Goal: Transaction & Acquisition: Book appointment/travel/reservation

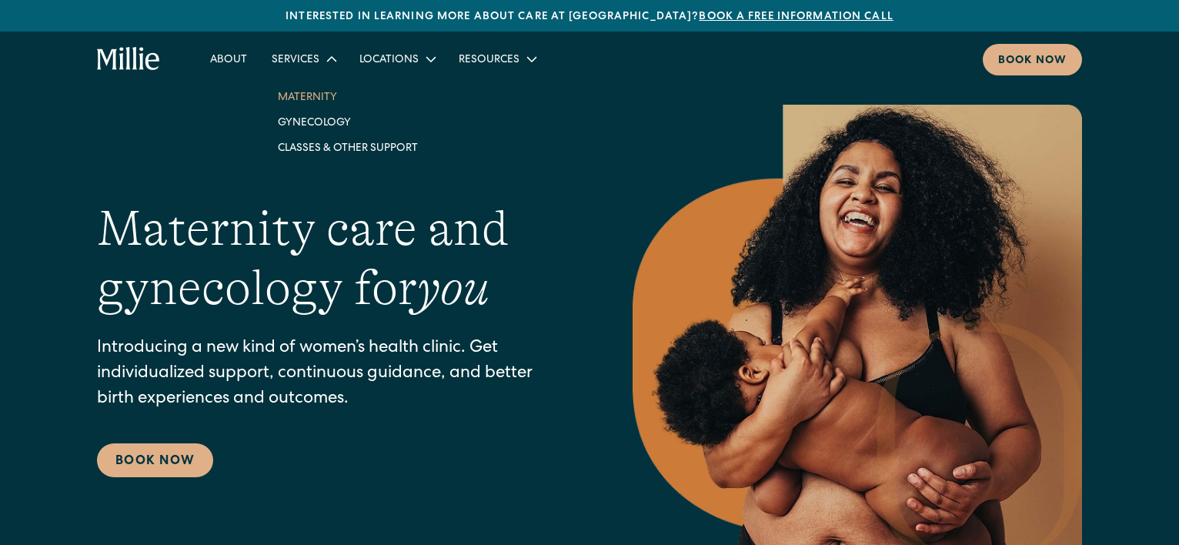
click at [287, 98] on link "Maternity" at bounding box center [348, 96] width 165 height 25
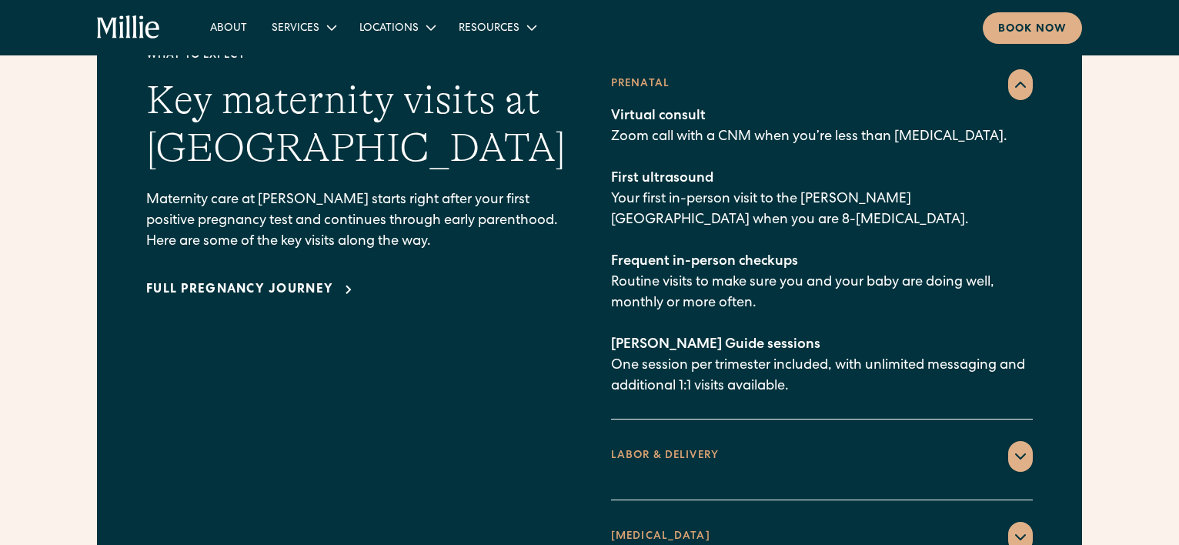
scroll to position [2278, 0]
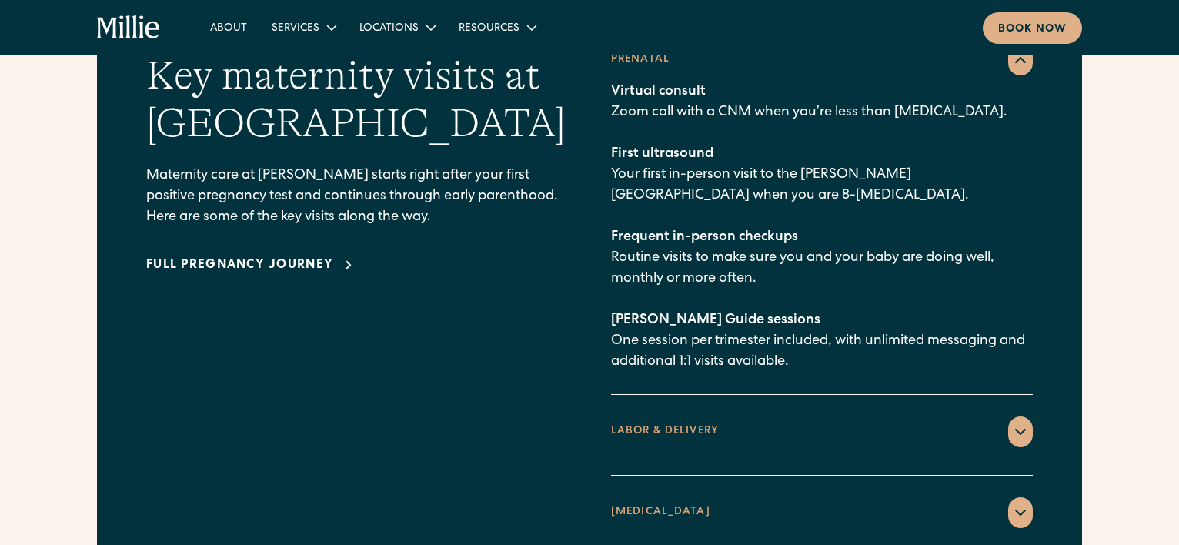
click at [1004, 416] on div "LABOR & DELIVERY" at bounding box center [822, 431] width 422 height 31
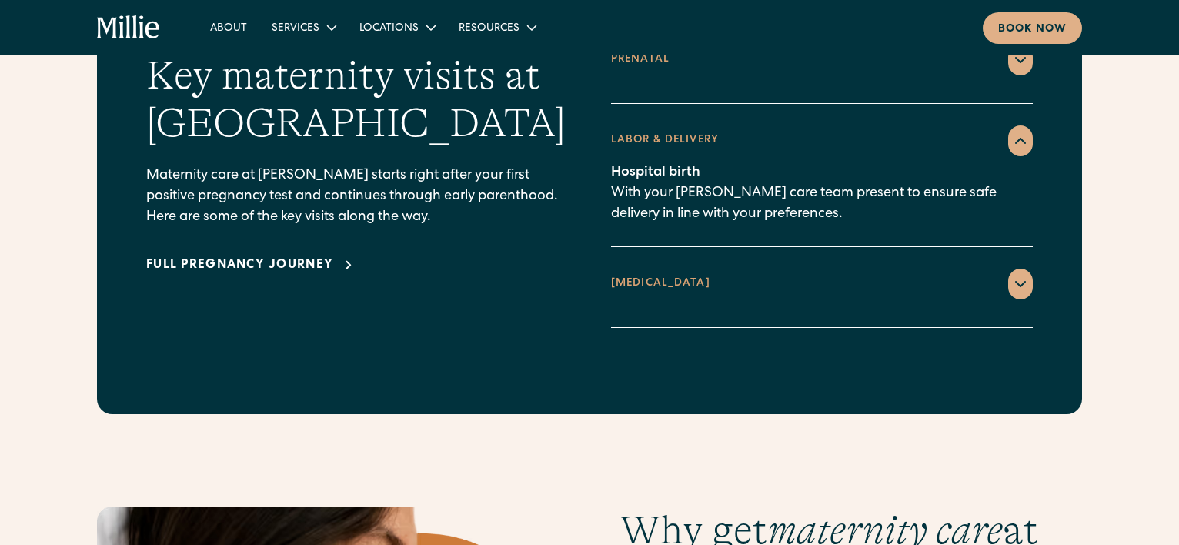
click at [1028, 132] on icon at bounding box center [1021, 141] width 18 height 18
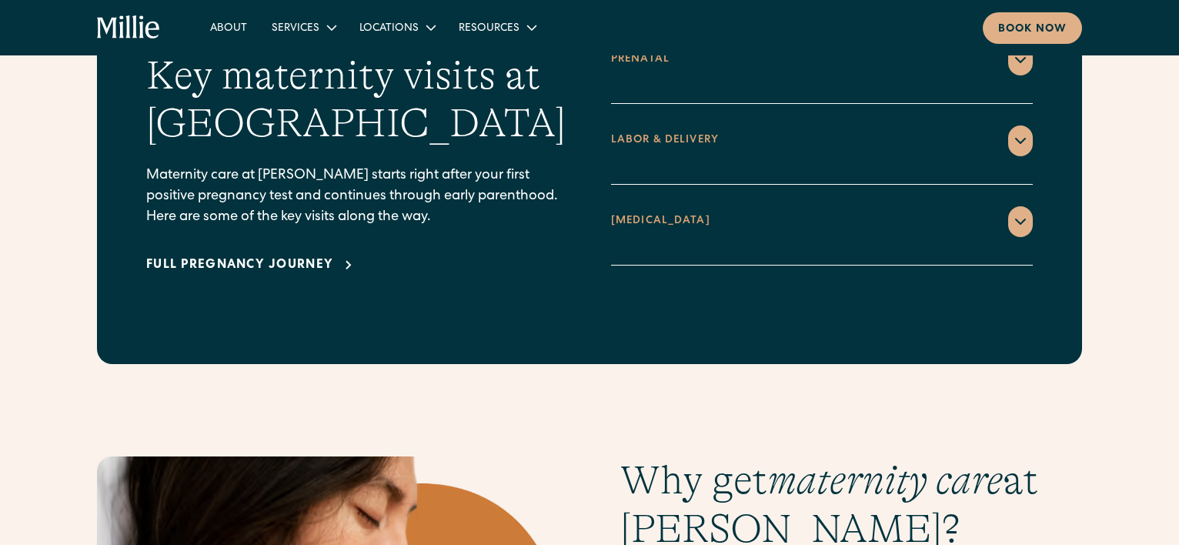
click at [1025, 209] on div at bounding box center [1020, 221] width 25 height 31
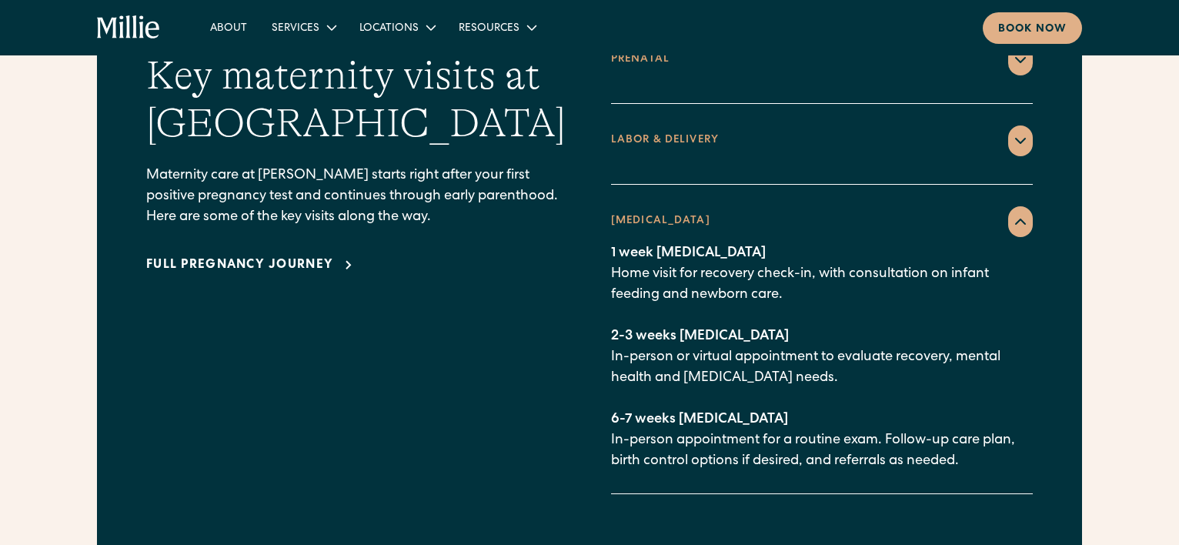
click at [1023, 212] on icon at bounding box center [1021, 221] width 18 height 18
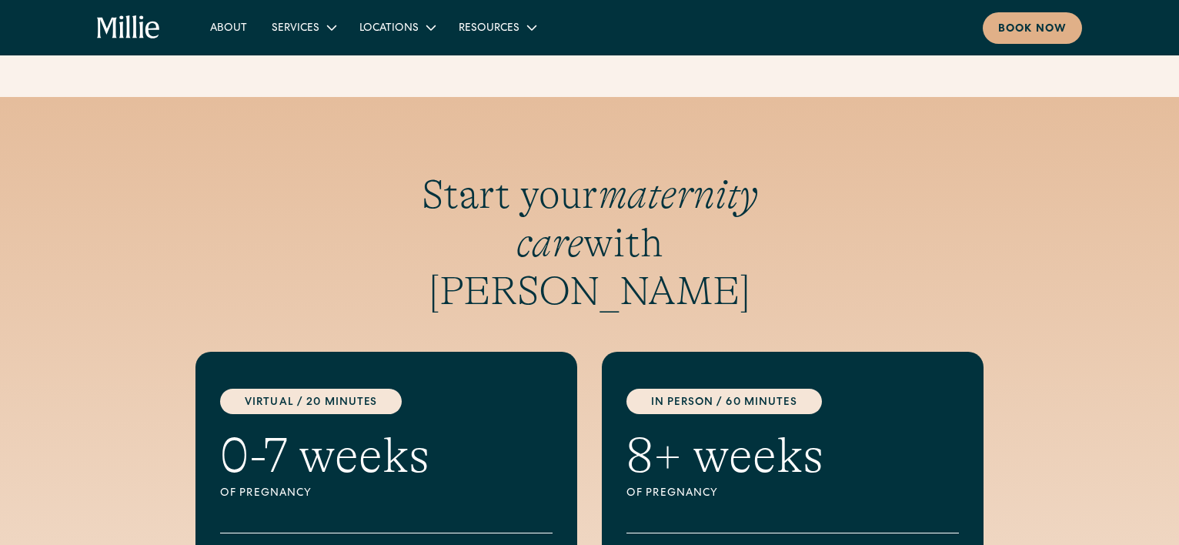
scroll to position [4231, 0]
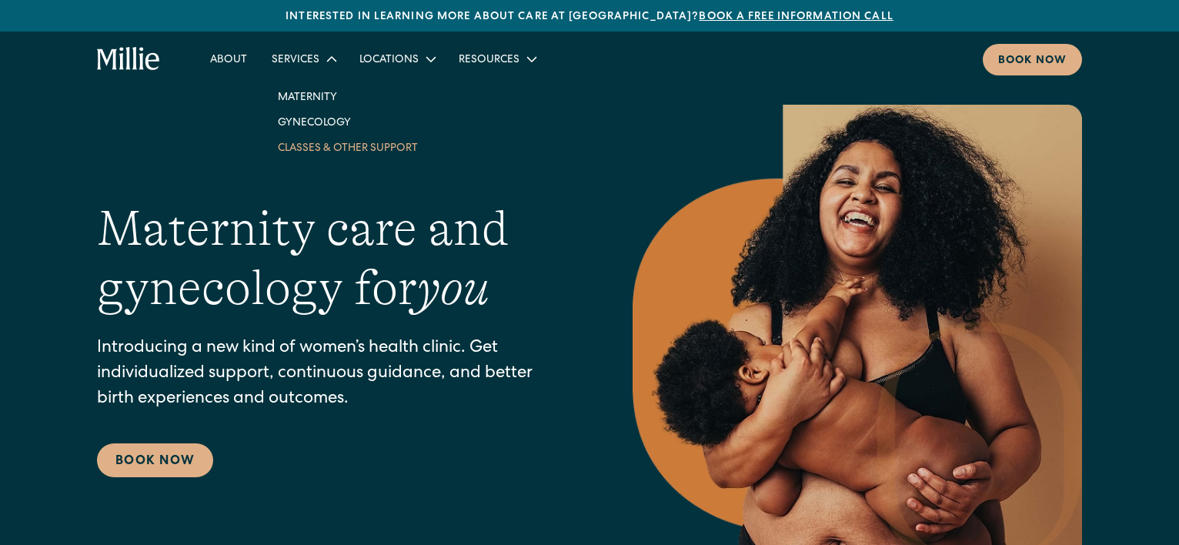
click at [336, 145] on link "Classes & Other Support" at bounding box center [348, 147] width 165 height 25
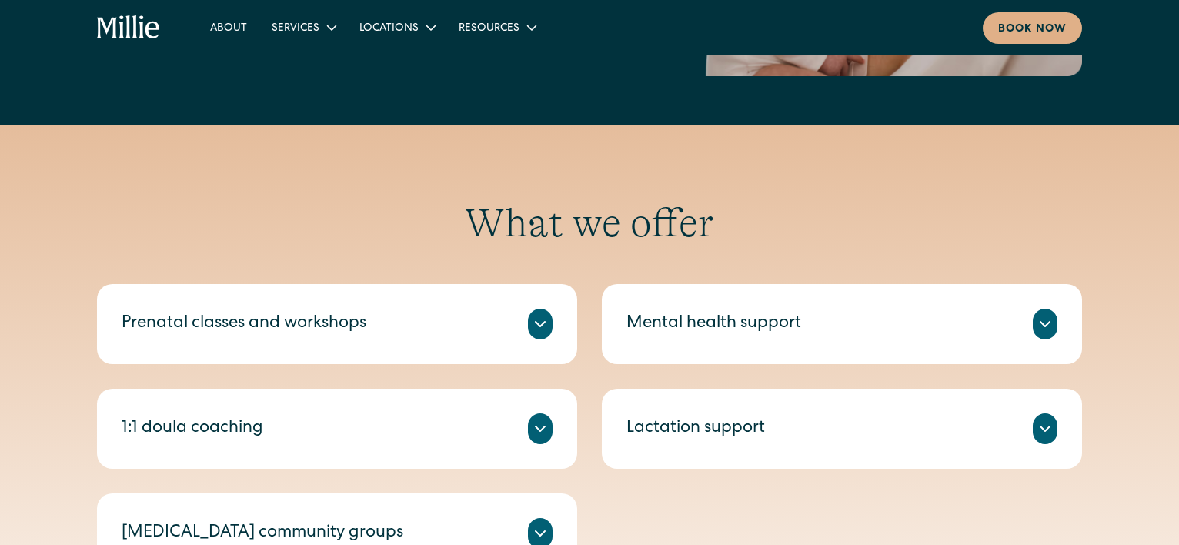
scroll to position [512, 0]
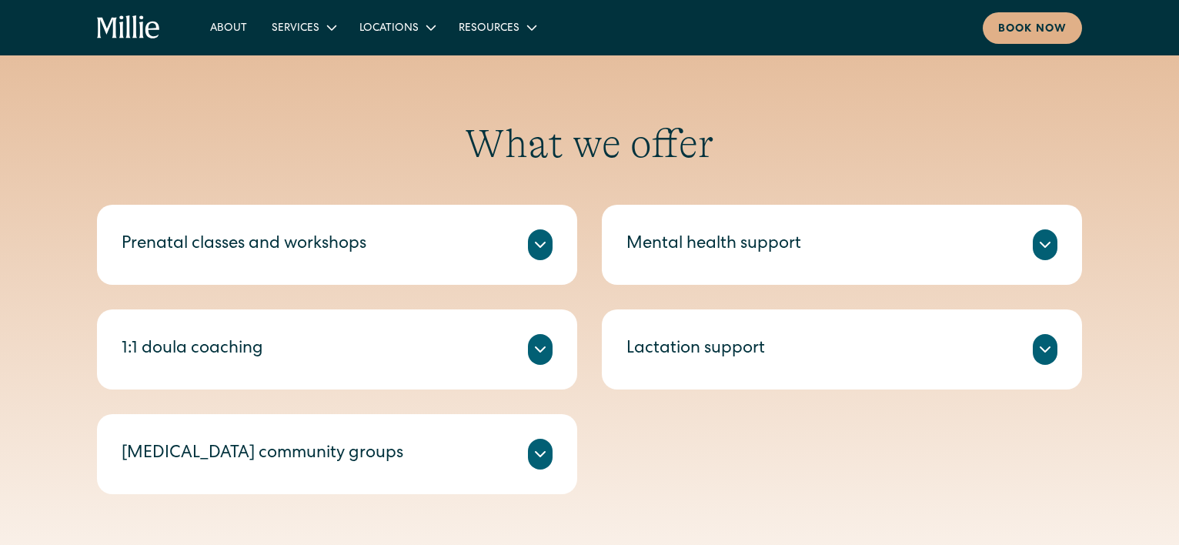
click at [503, 229] on div "Prenatal classes and workshops" at bounding box center [337, 244] width 431 height 31
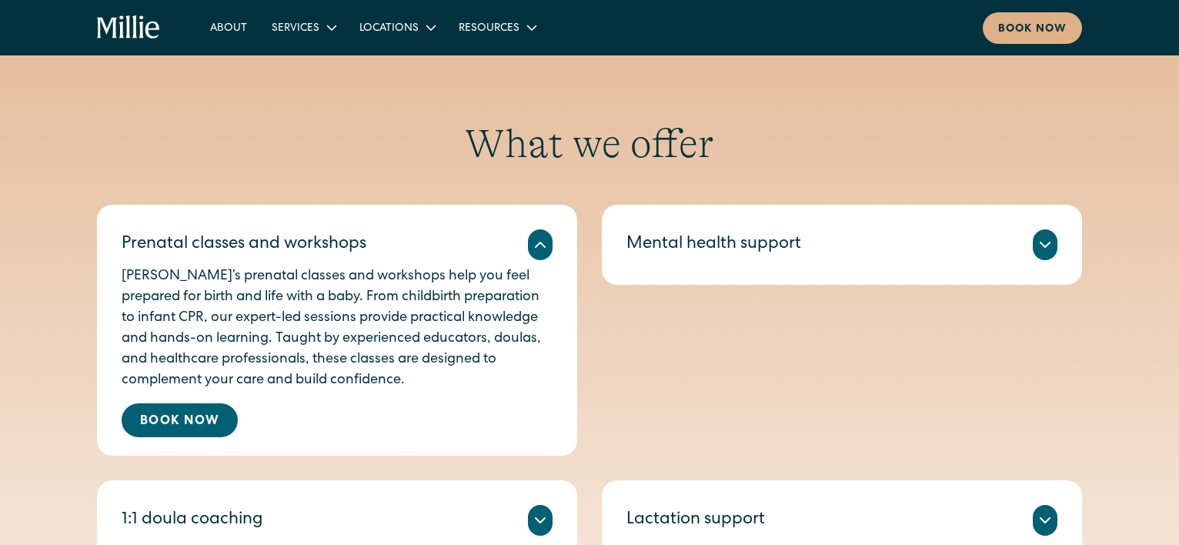
click at [533, 233] on div at bounding box center [540, 244] width 25 height 31
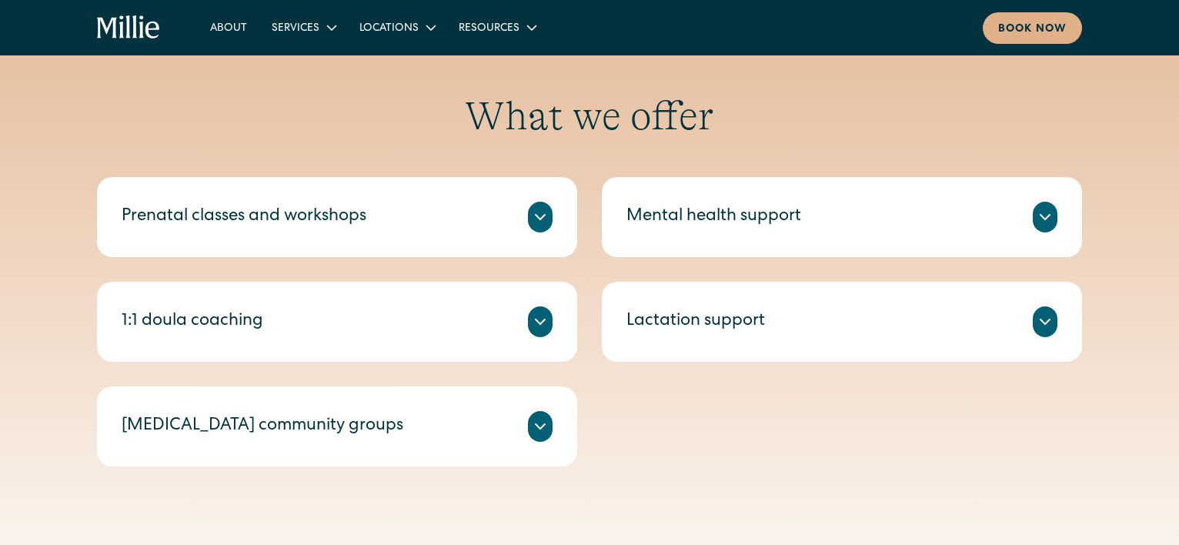
scroll to position [547, 0]
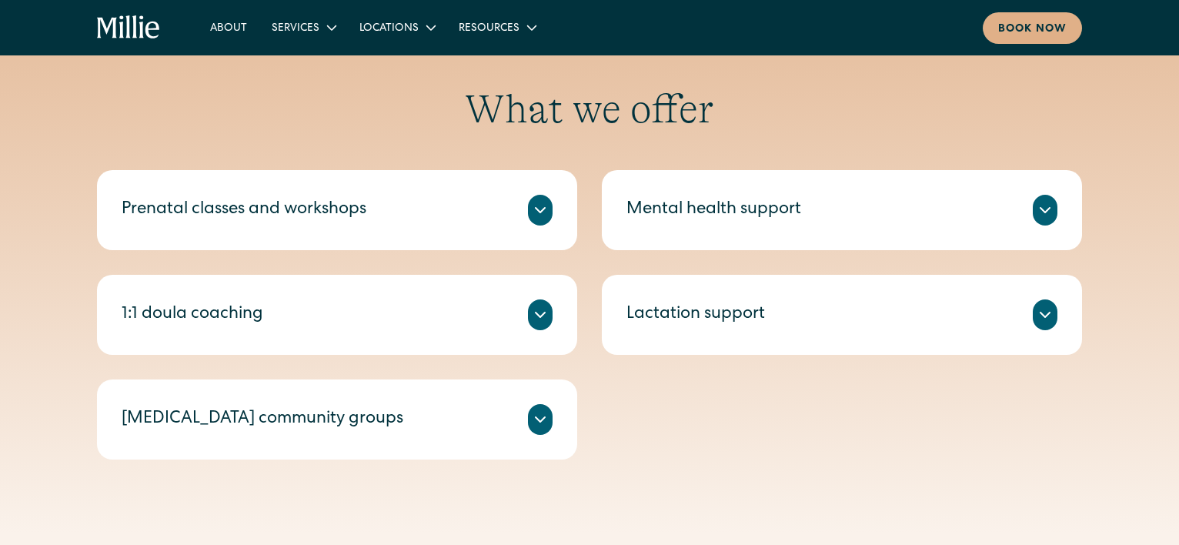
click at [381, 197] on div "Prenatal classes and workshops" at bounding box center [337, 210] width 431 height 31
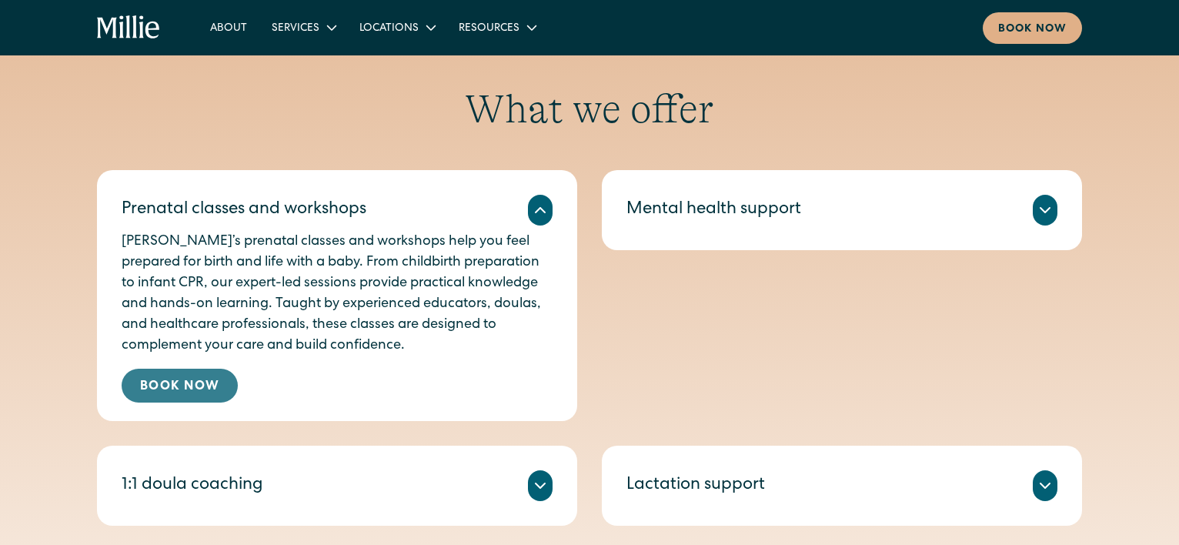
click at [208, 380] on link "Book Now" at bounding box center [180, 386] width 116 height 34
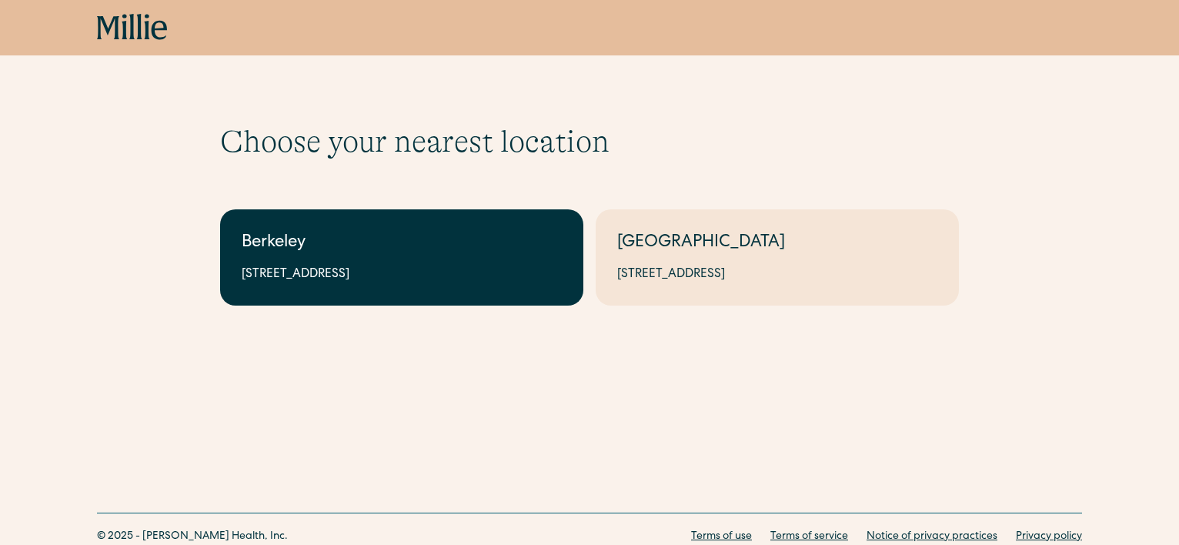
click at [396, 263] on link "Berkeley 2999 Regent St, Suite 524, Berkeley, CA 94705" at bounding box center [401, 257] width 363 height 96
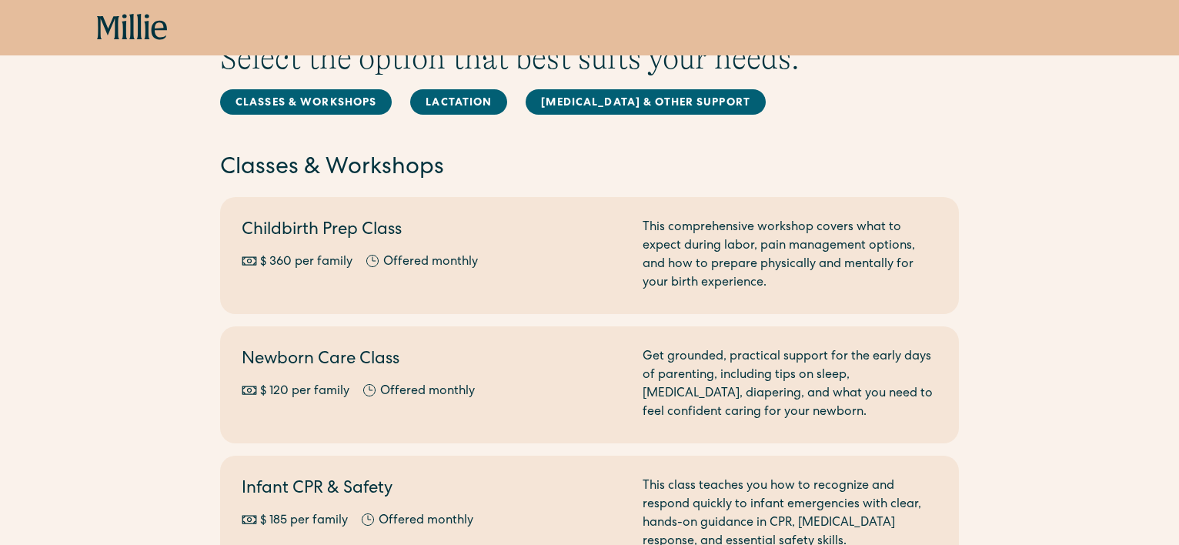
scroll to position [186, 0]
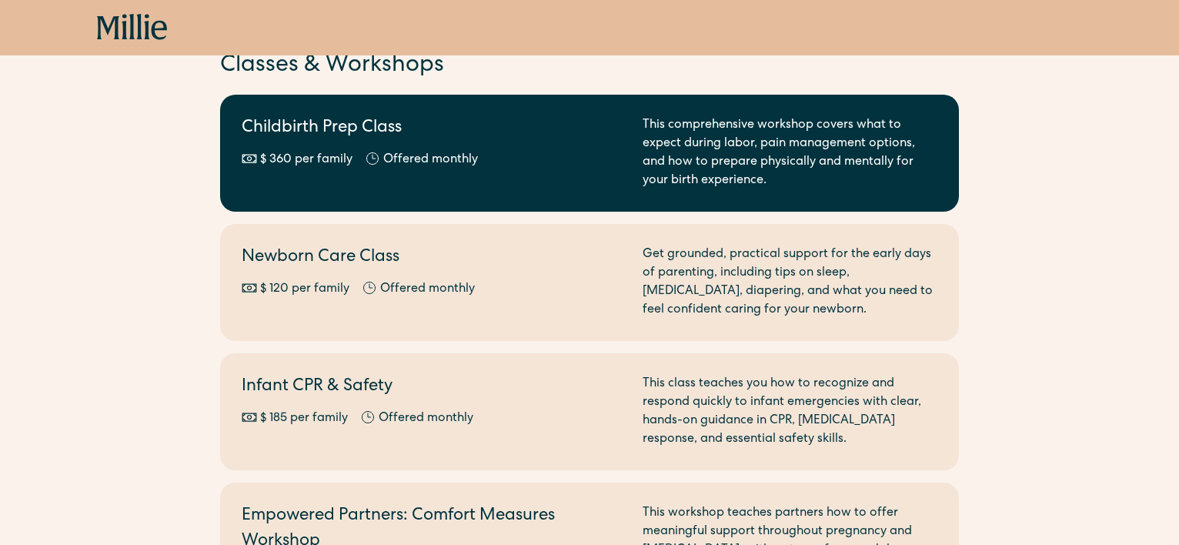
click at [562, 123] on h2 "Childbirth Prep Class" at bounding box center [433, 128] width 383 height 25
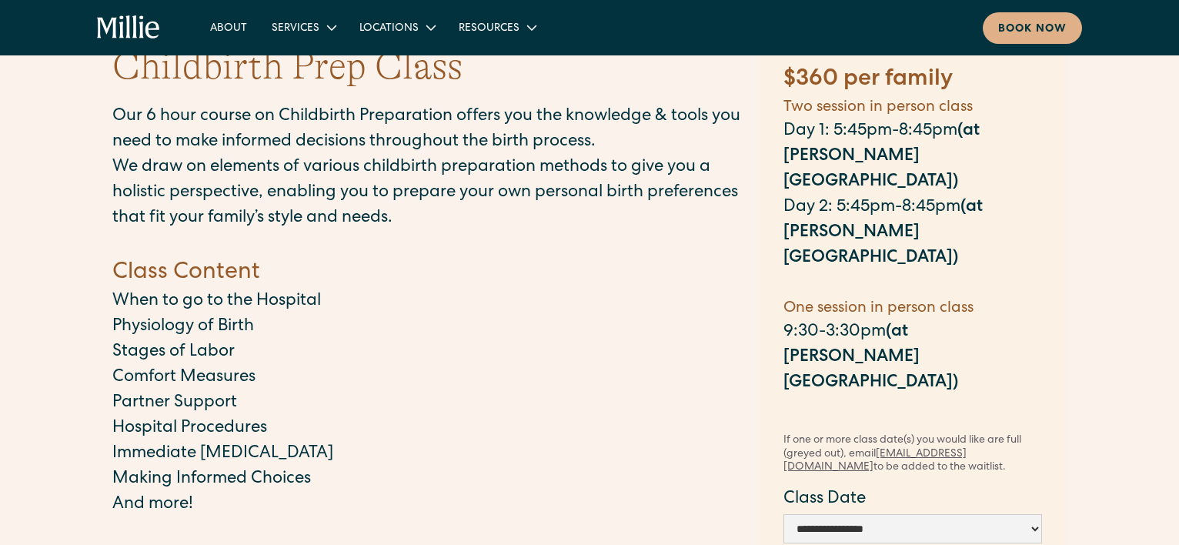
scroll to position [74, 0]
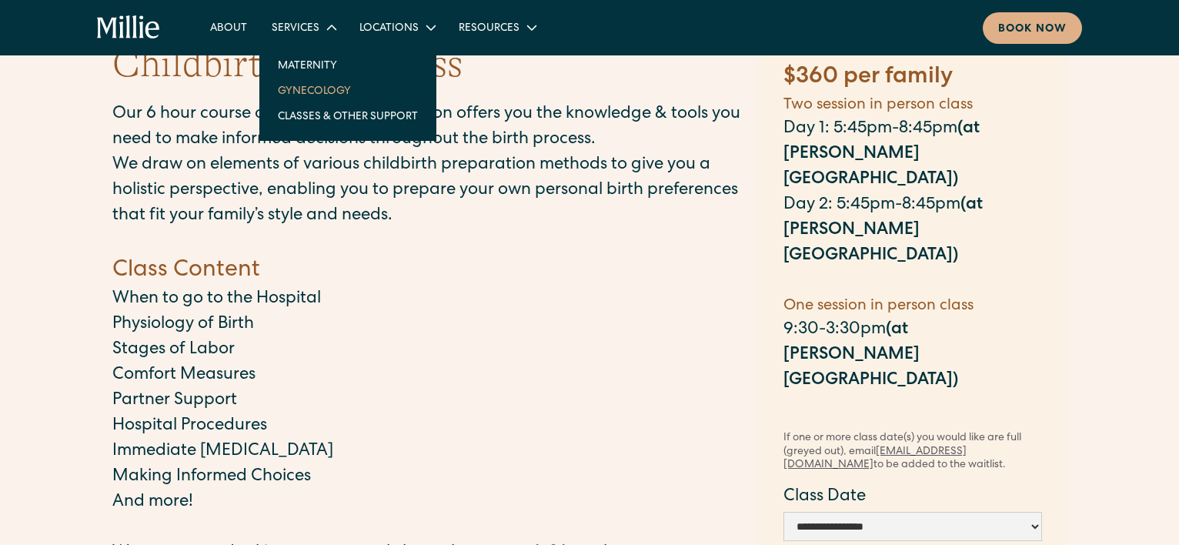
click at [334, 100] on link "Gynecology" at bounding box center [348, 90] width 165 height 25
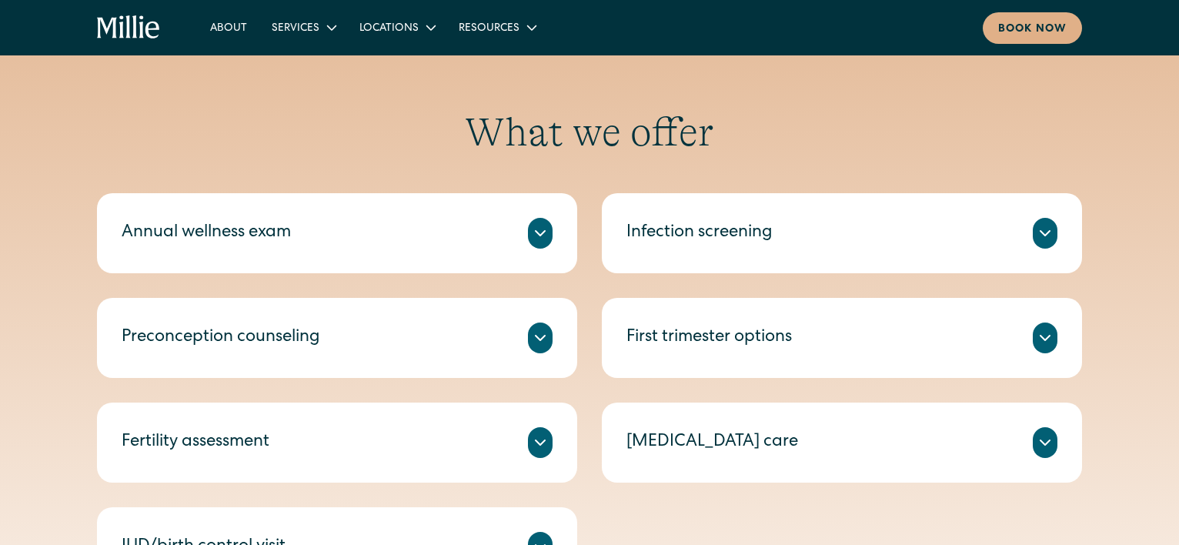
scroll to position [689, 0]
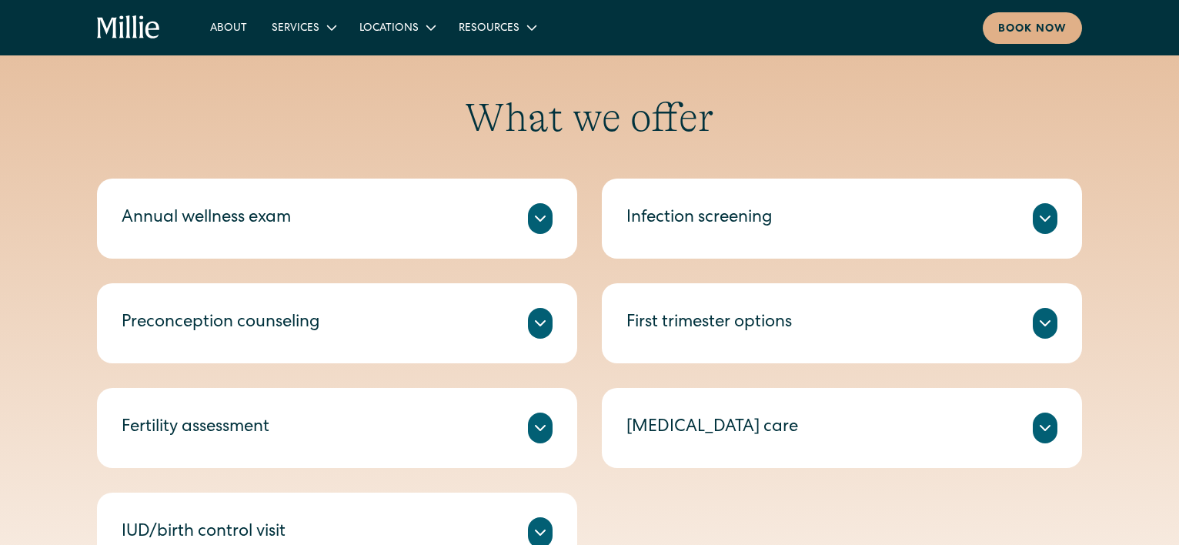
click at [323, 319] on div "Preconception counseling" at bounding box center [337, 323] width 431 height 31
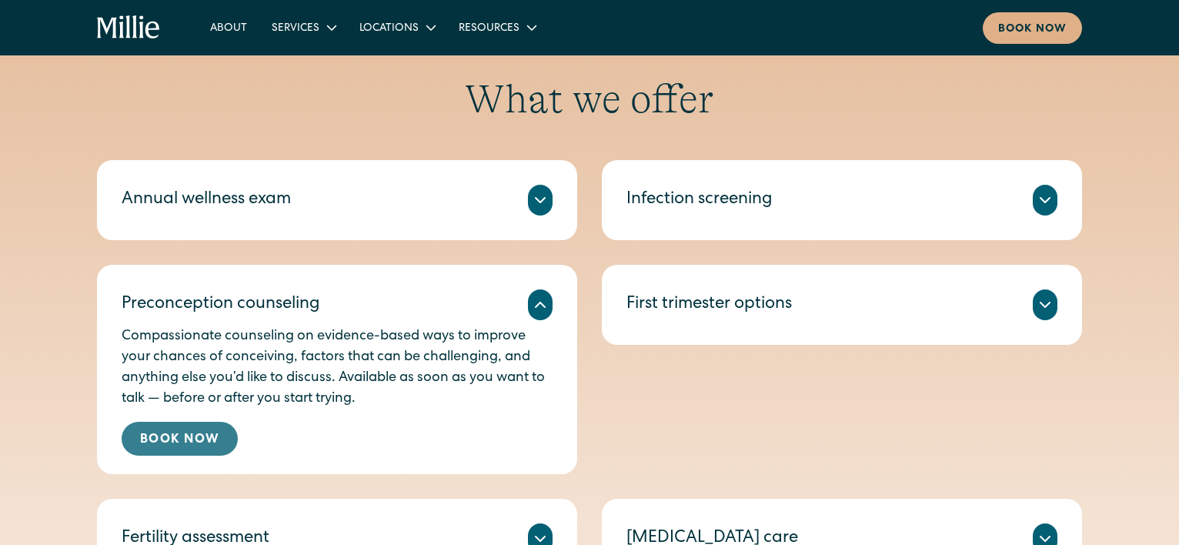
scroll to position [718, 0]
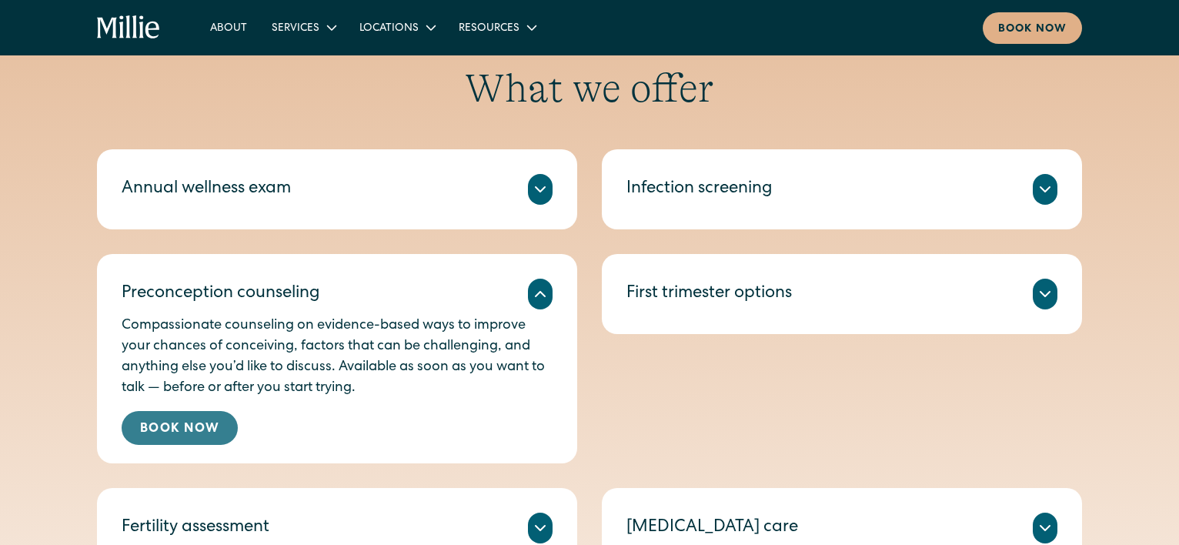
click at [208, 417] on link "Book Now" at bounding box center [180, 428] width 116 height 34
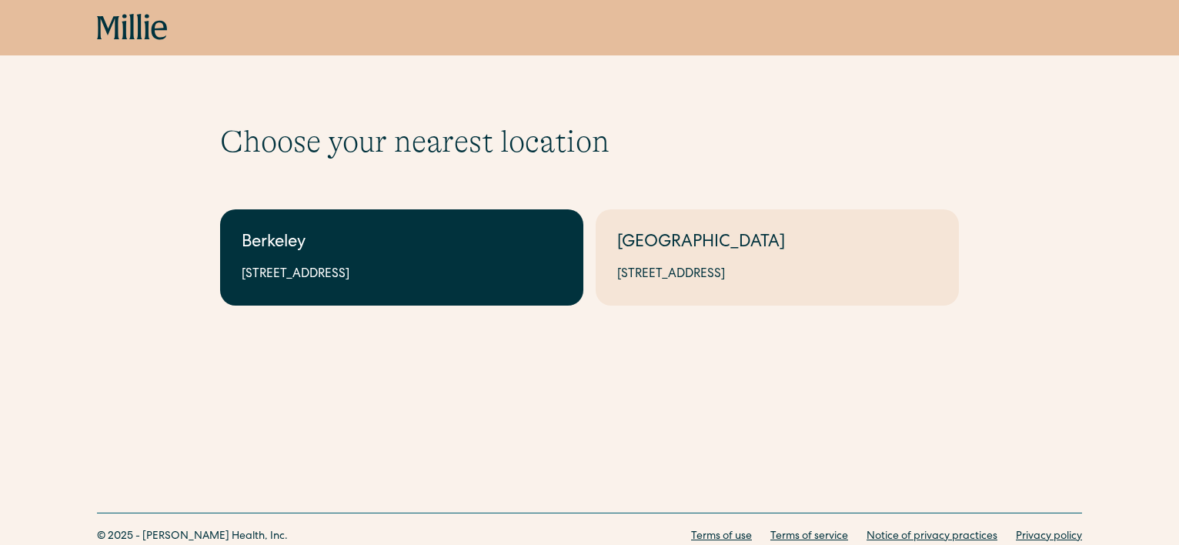
click at [304, 269] on div "2999 Regent St, Suite 524, Berkeley, CA 94705" at bounding box center [402, 275] width 320 height 18
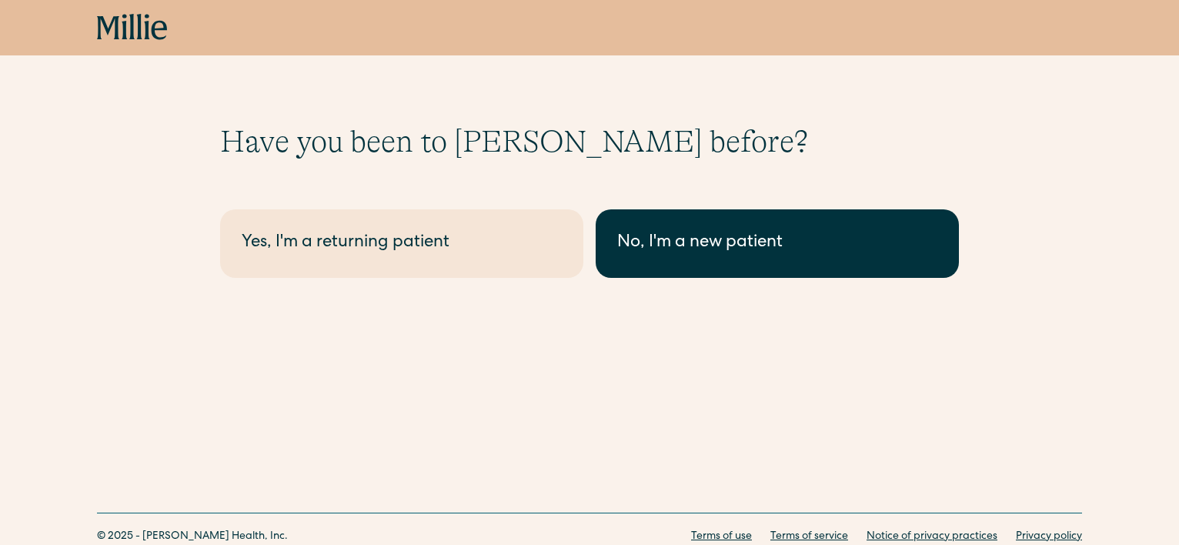
click at [760, 257] on link "No, I'm a new patient" at bounding box center [777, 243] width 363 height 69
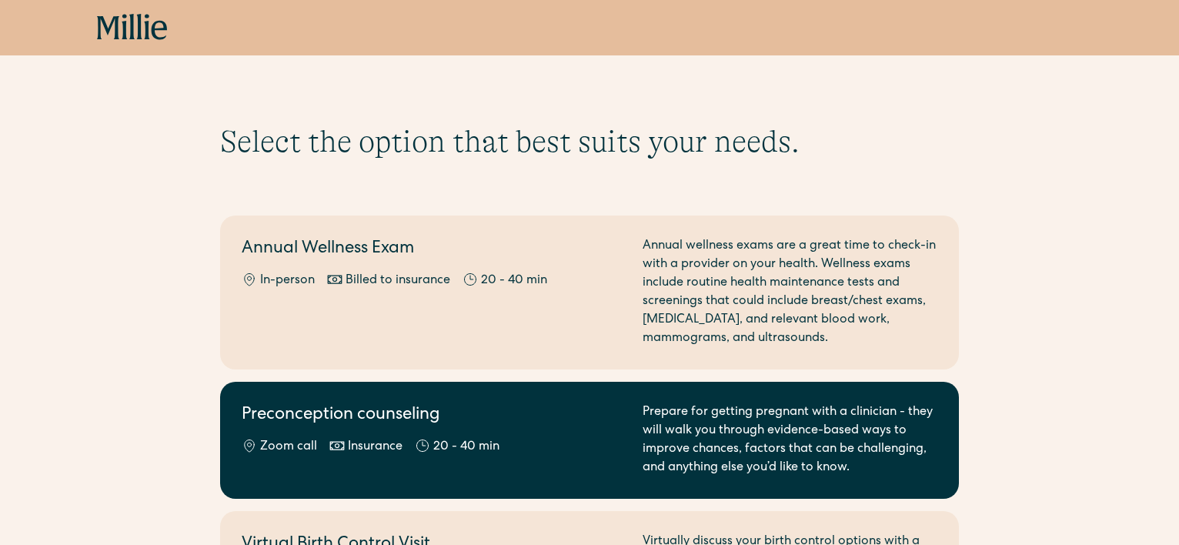
click at [534, 434] on div "Preconception counseling Zoom call Insurance 20 - 40 min" at bounding box center [433, 440] width 383 height 74
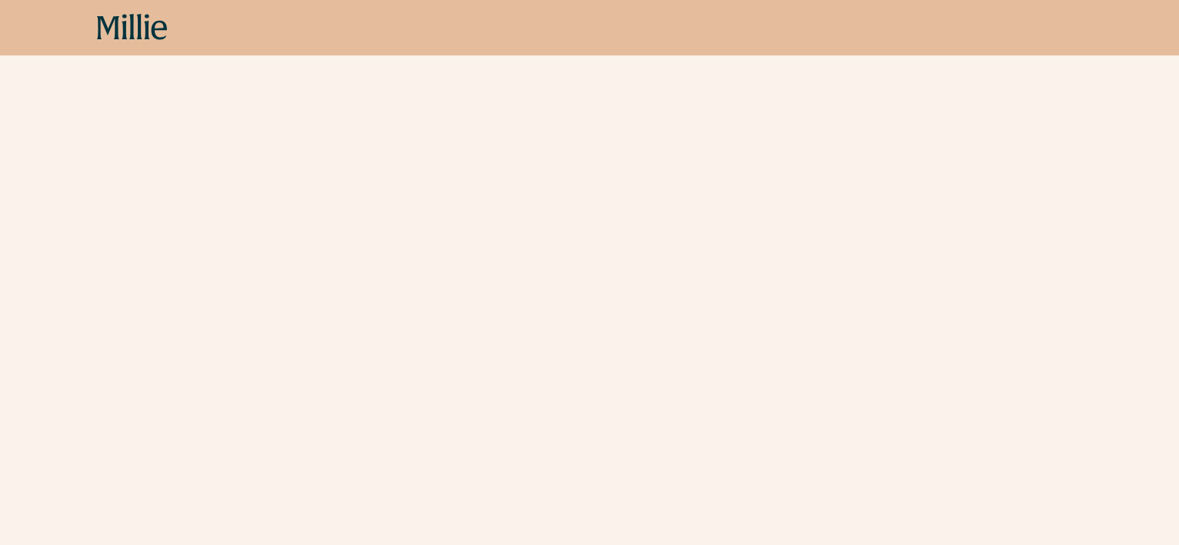
scroll to position [702, 0]
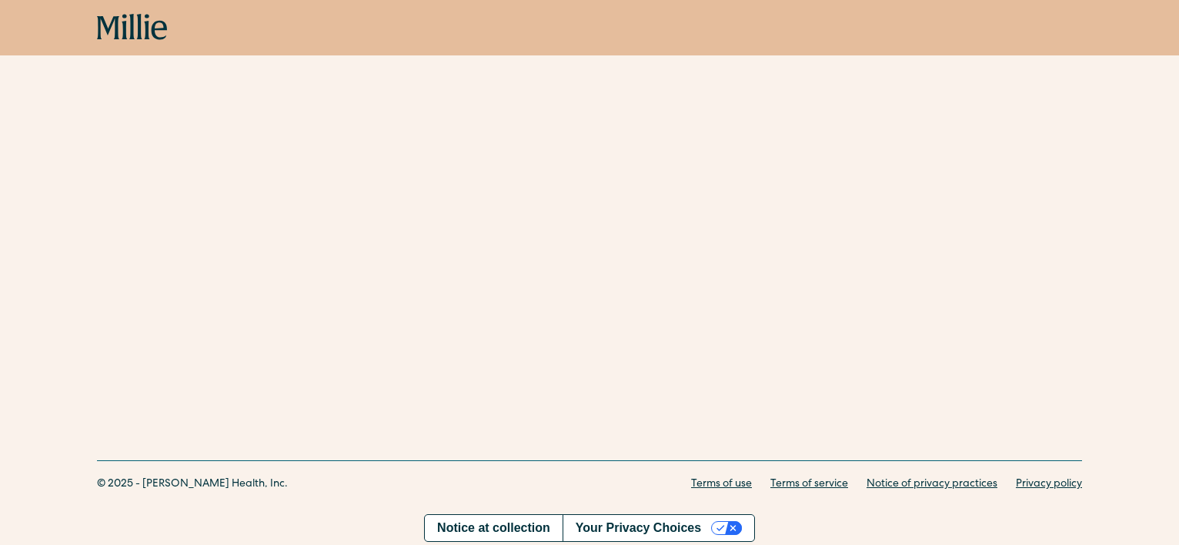
click at [142, 30] on icon at bounding box center [132, 28] width 71 height 28
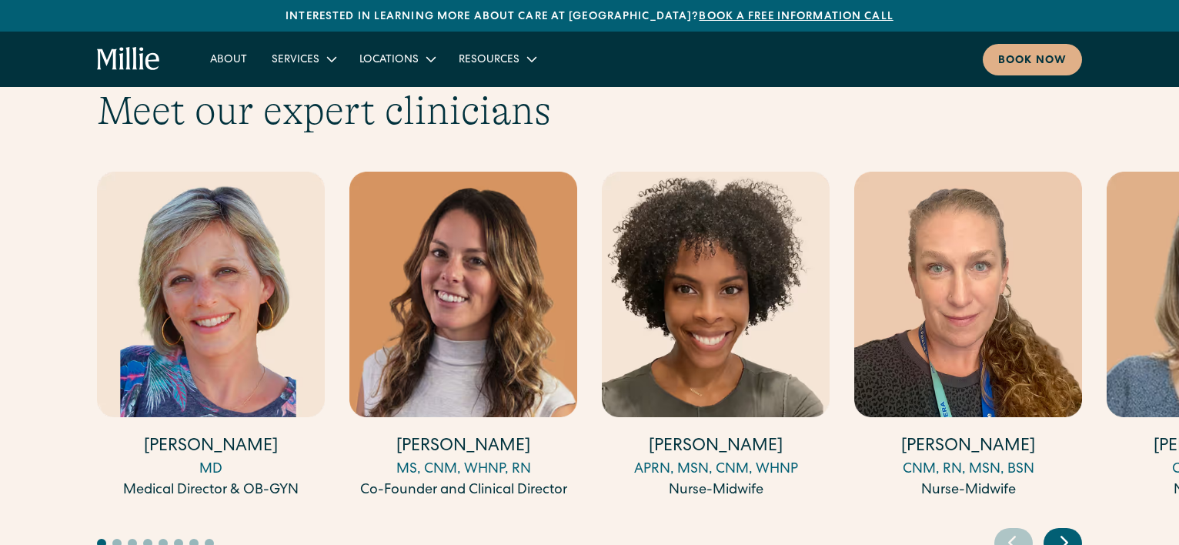
scroll to position [4257, 0]
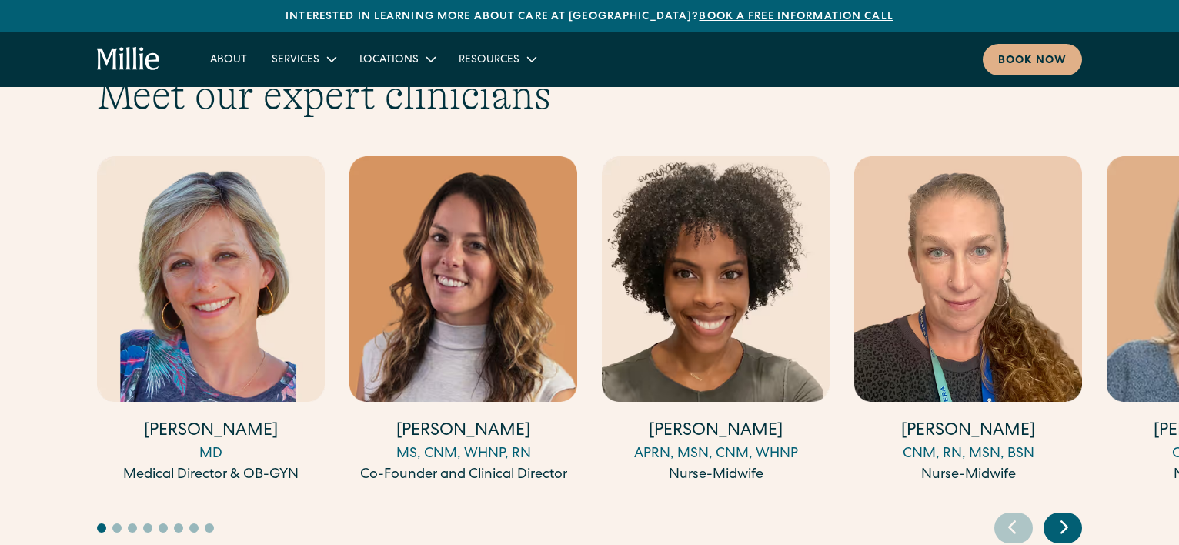
click at [118, 523] on button "Go to slide 2" at bounding box center [116, 527] width 9 height 9
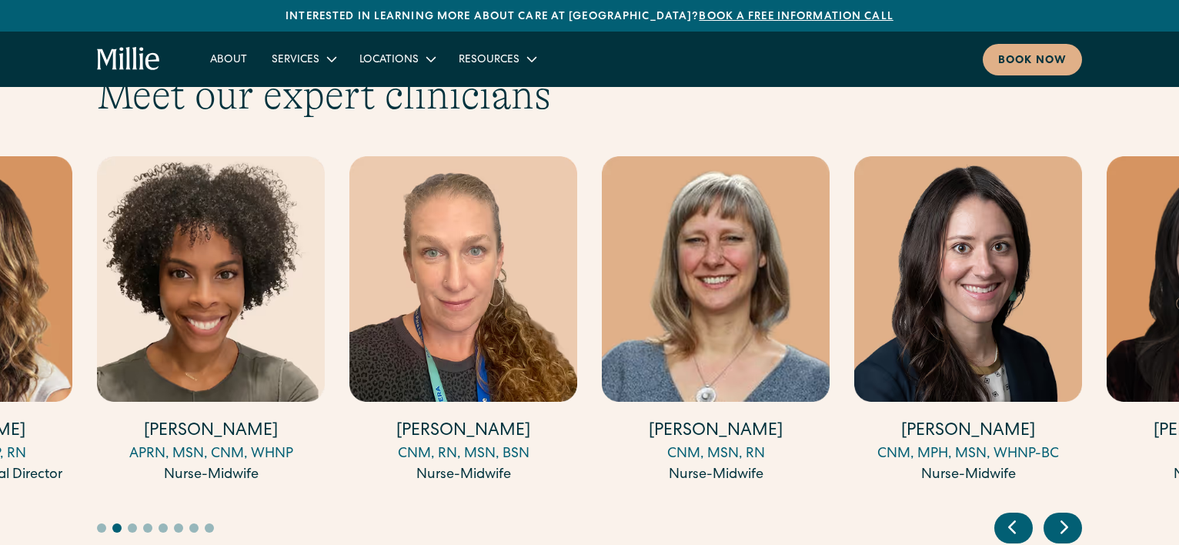
click at [132, 523] on button "Go to slide 3" at bounding box center [132, 527] width 9 height 9
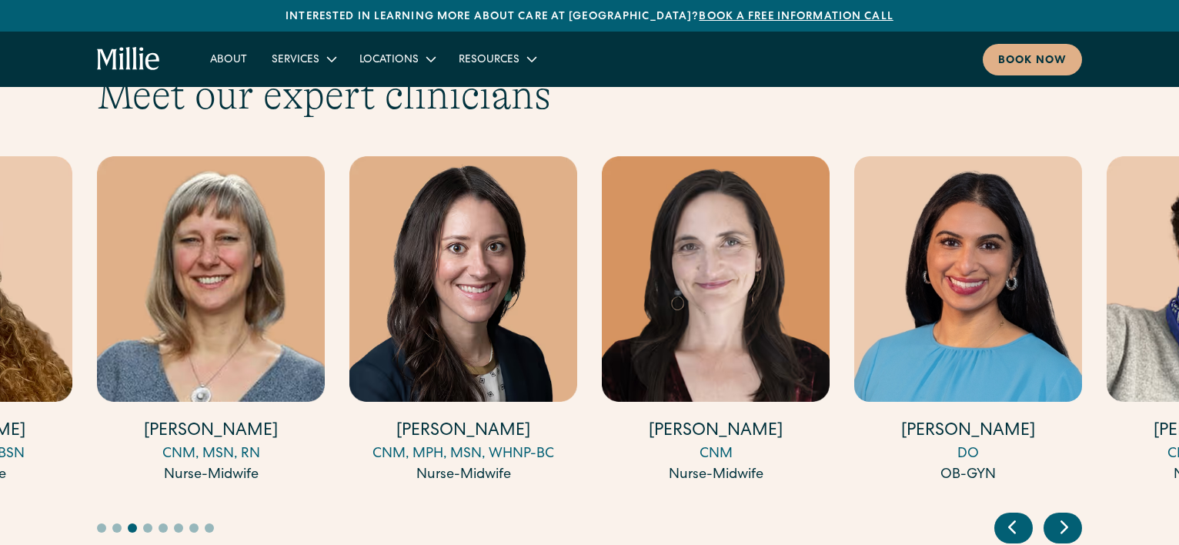
click at [149, 523] on button "Go to slide 4" at bounding box center [147, 527] width 9 height 9
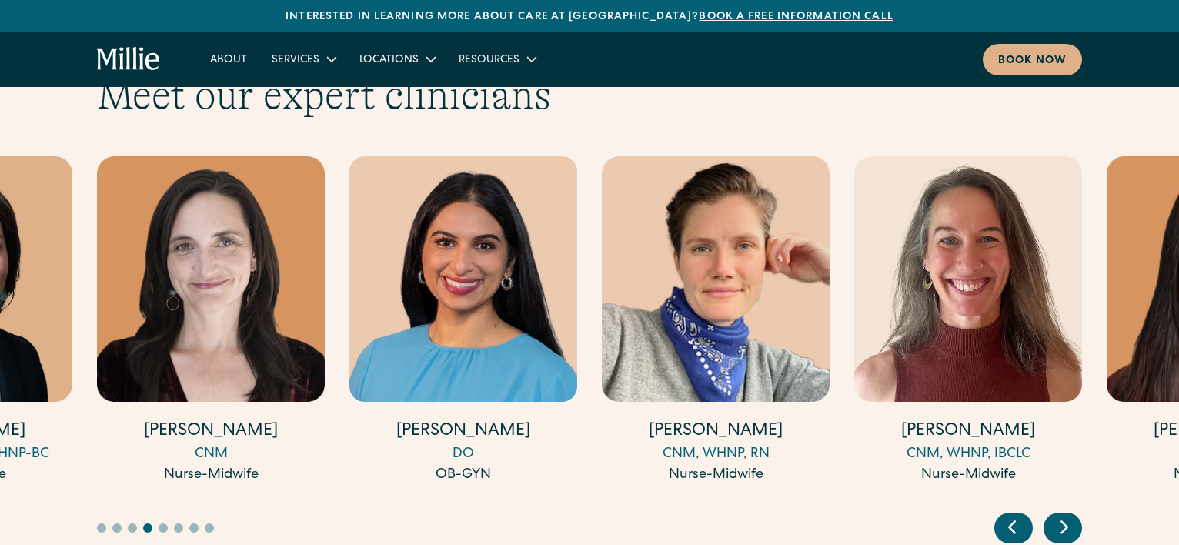
click at [165, 523] on button "Go to slide 5" at bounding box center [163, 527] width 9 height 9
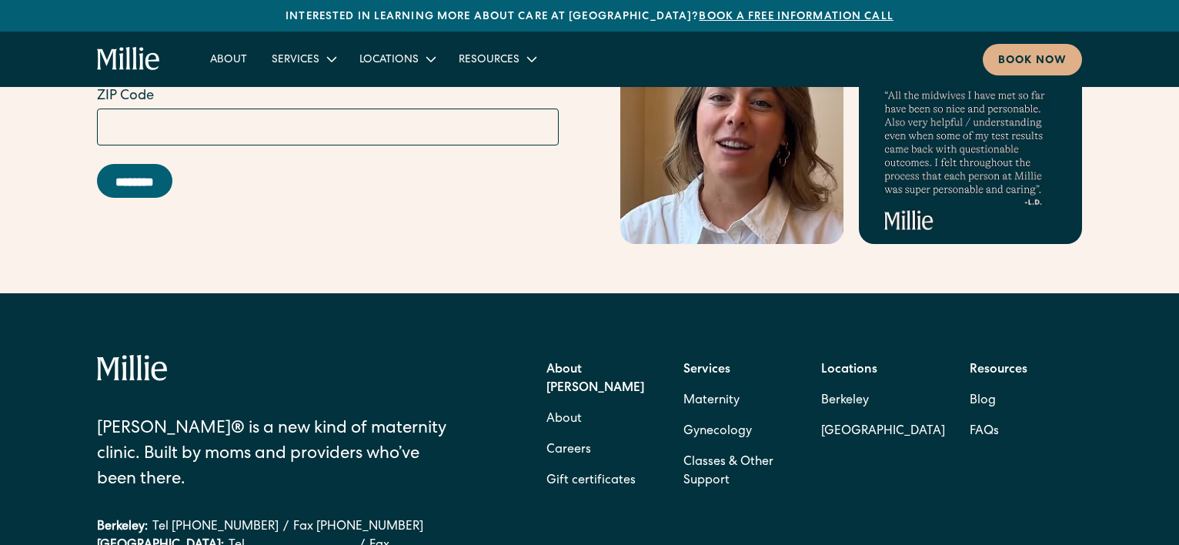
scroll to position [6175, 0]
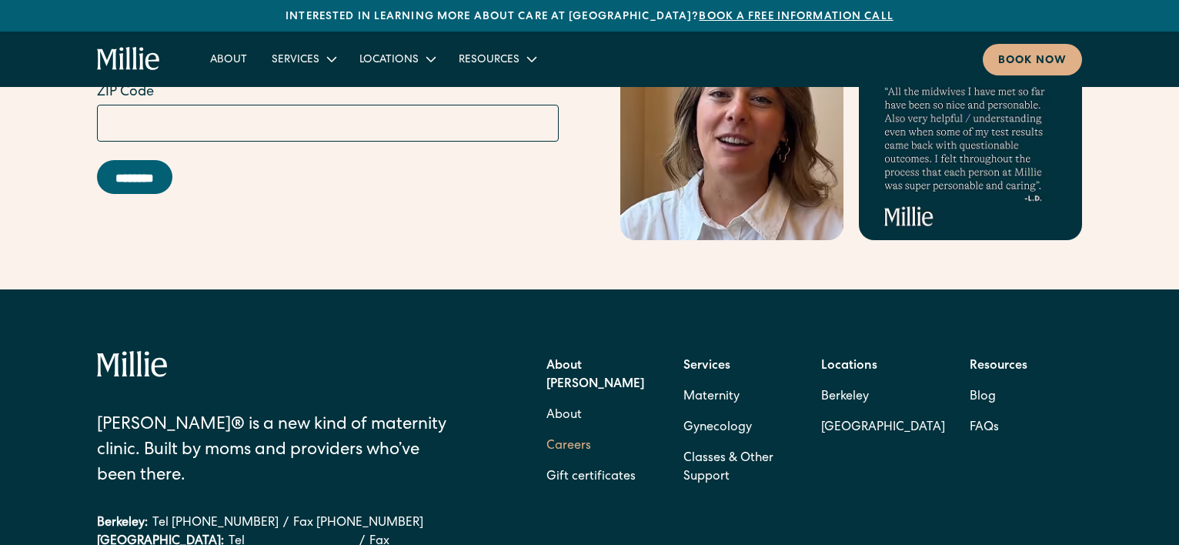
click at [568, 431] on link "Careers" at bounding box center [569, 446] width 45 height 31
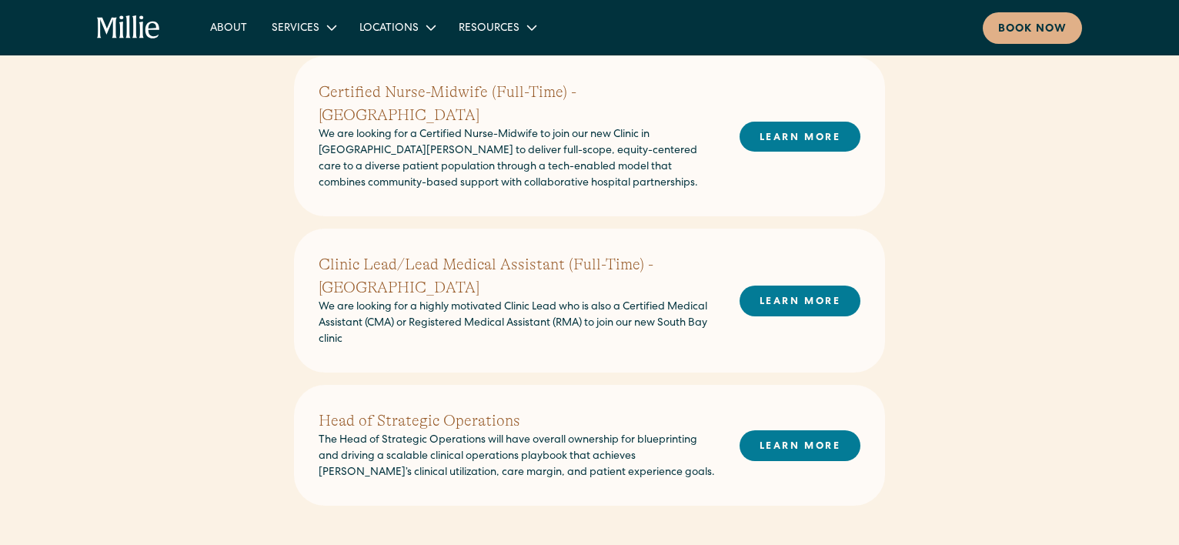
scroll to position [657, 0]
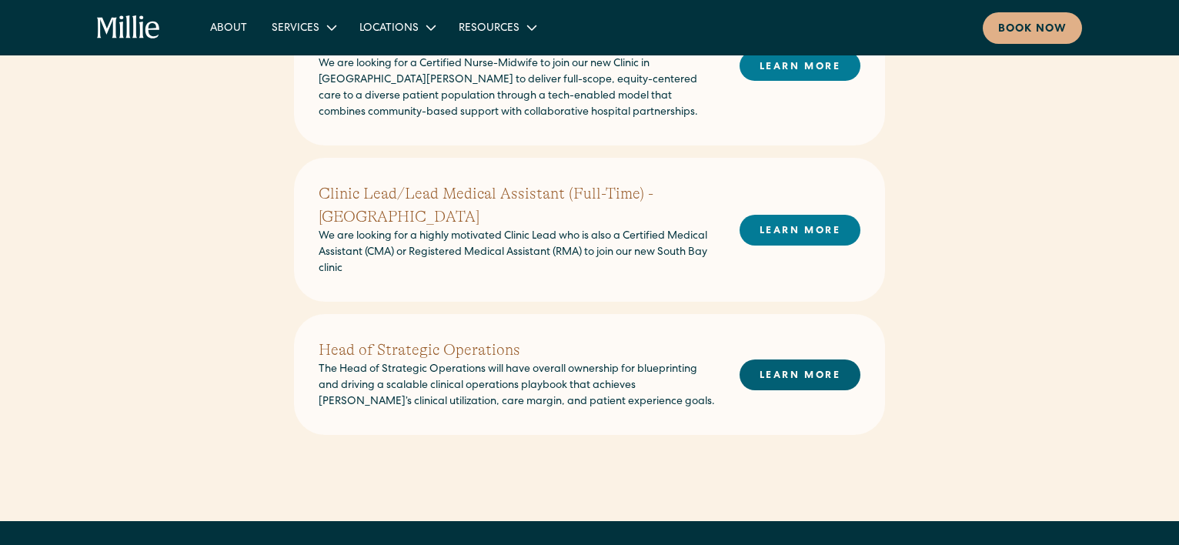
click at [800, 359] on link "LEARN MORE" at bounding box center [800, 374] width 121 height 30
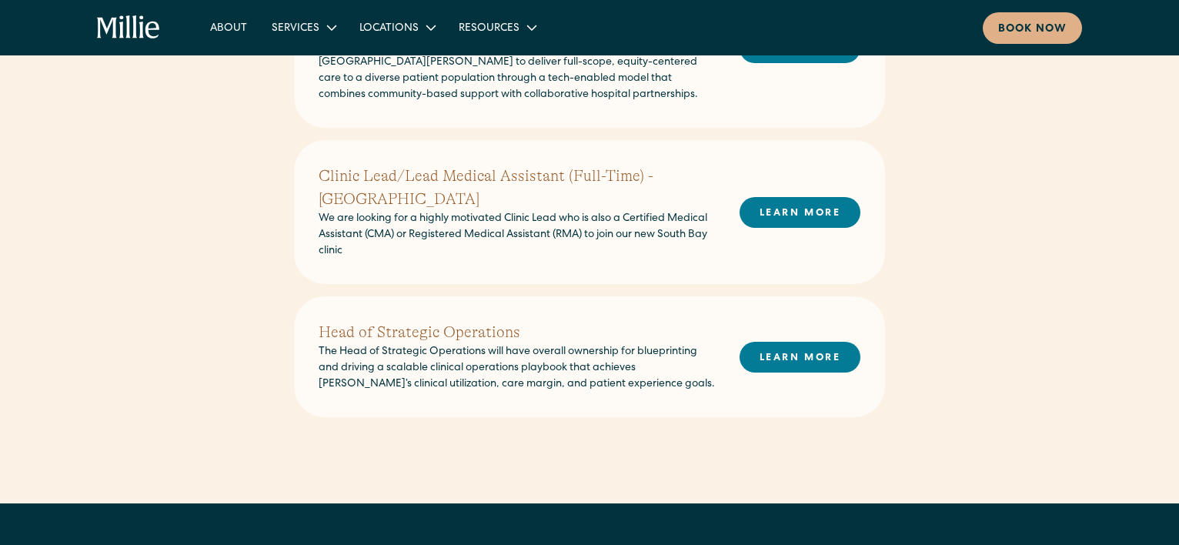
scroll to position [677, 0]
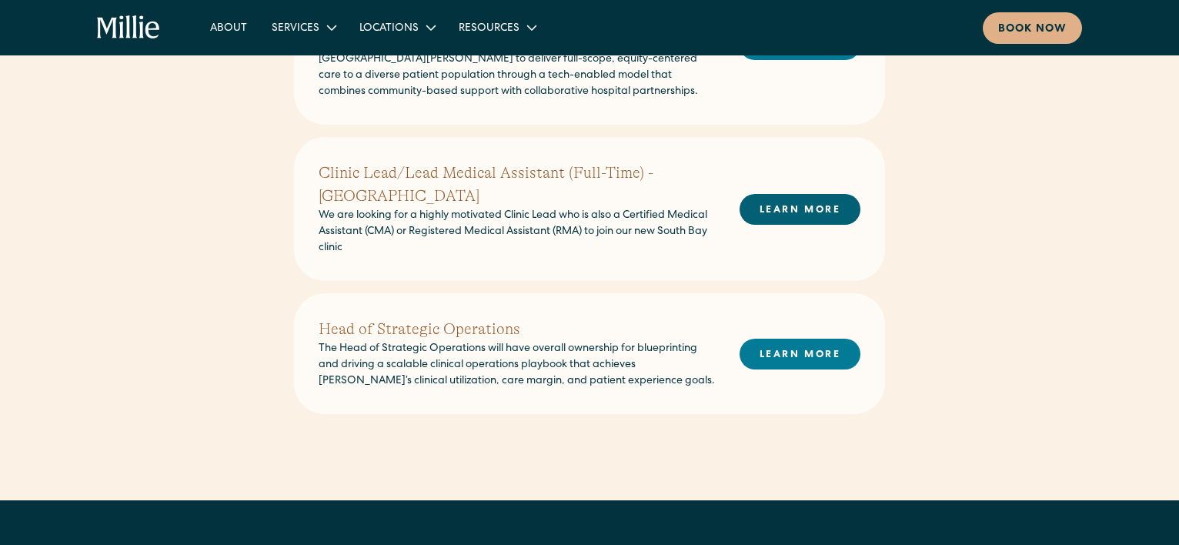
click at [804, 194] on link "LEARN MORE" at bounding box center [800, 209] width 121 height 30
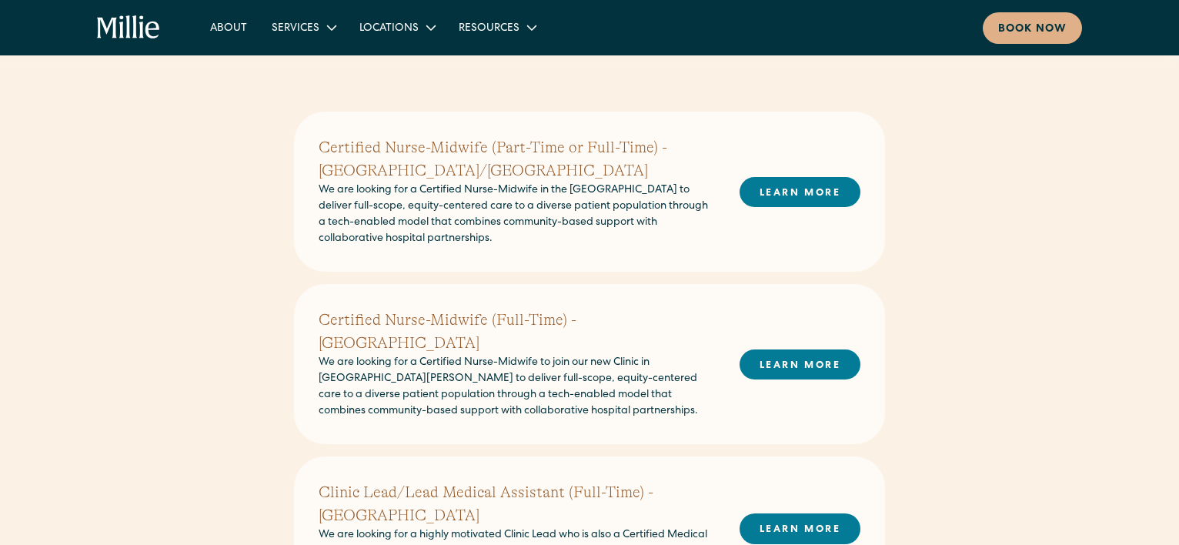
scroll to position [353, 0]
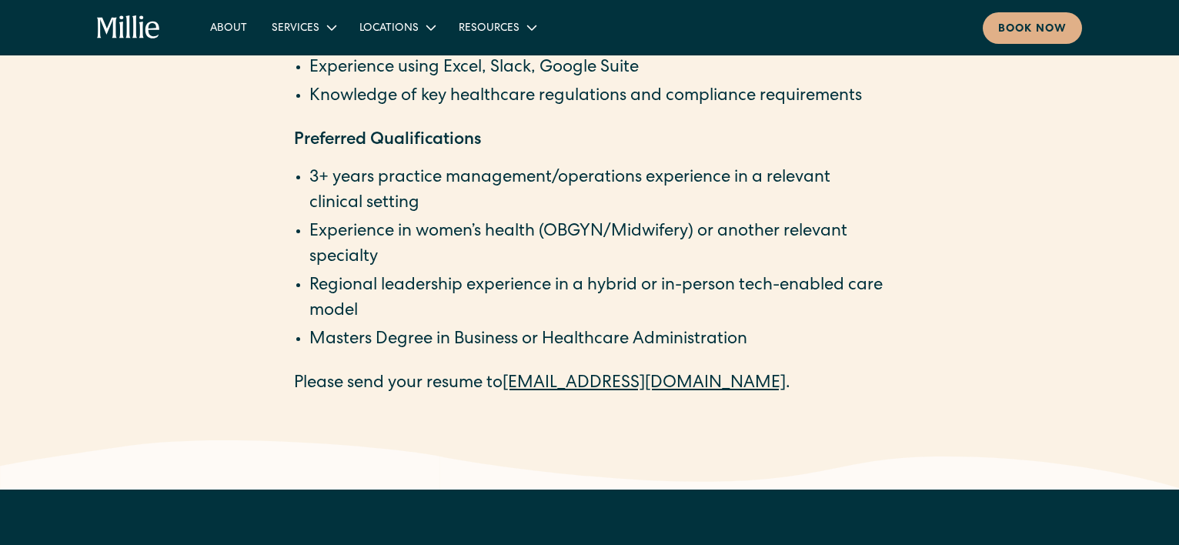
scroll to position [2722, 0]
